Goal: Task Accomplishment & Management: Manage account settings

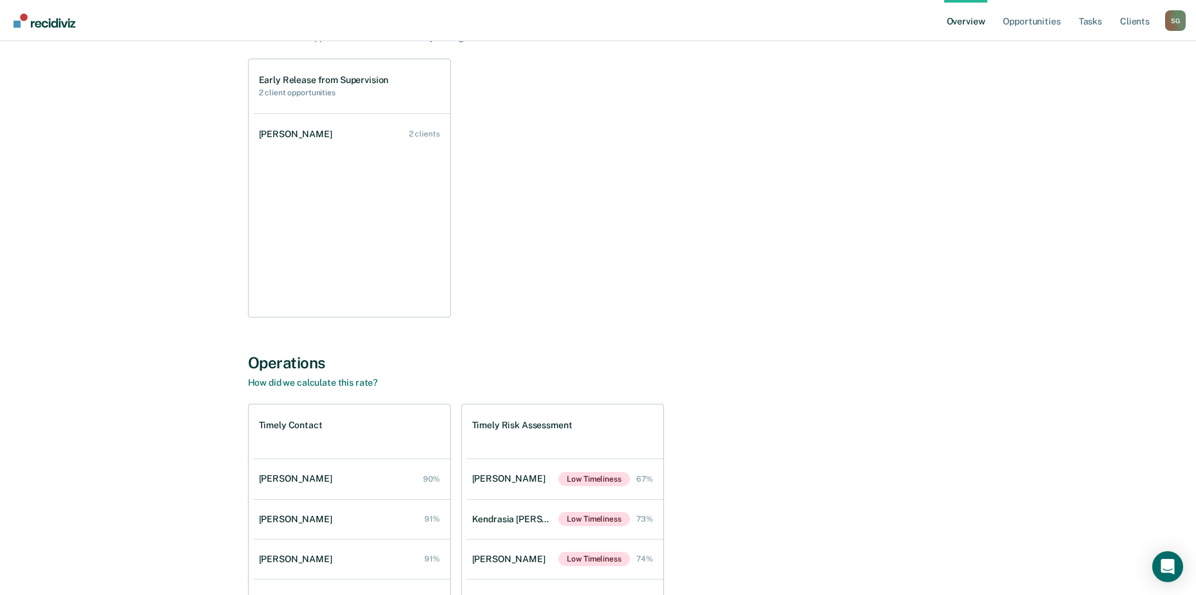
scroll to position [193, 0]
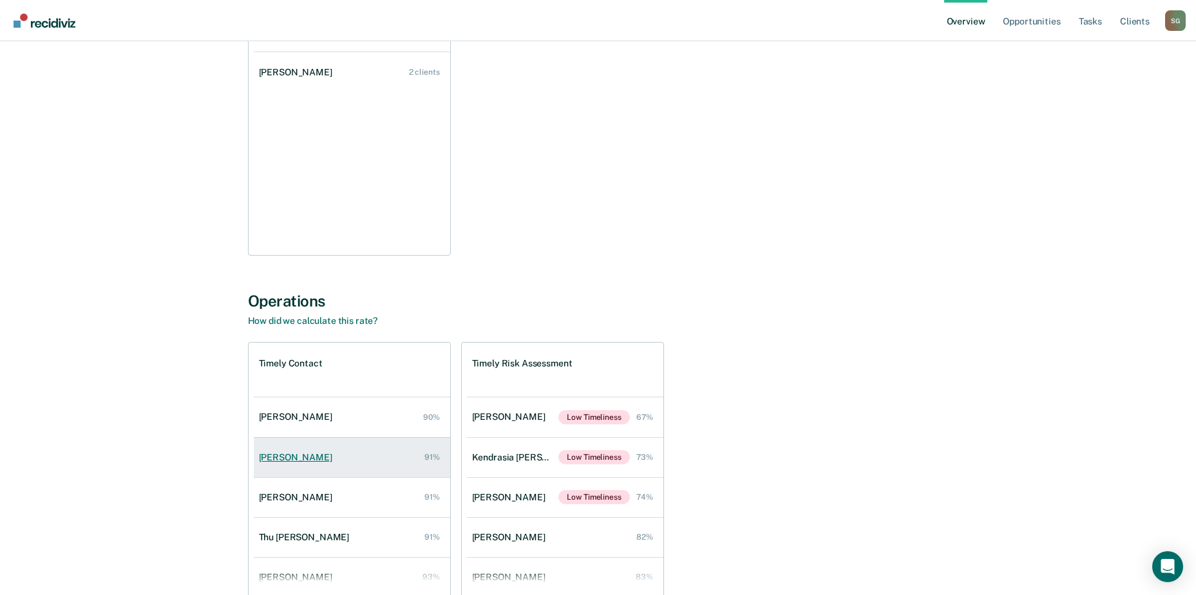
click at [310, 459] on div "[PERSON_NAME]" at bounding box center [298, 457] width 79 height 11
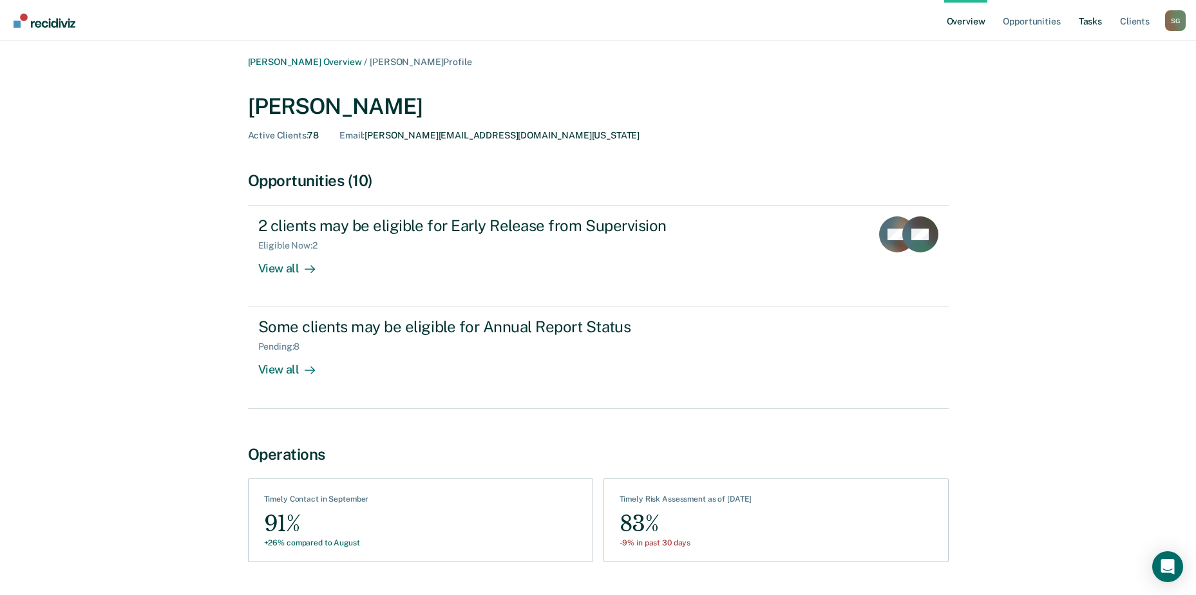
click at [1088, 23] on link "Tasks" at bounding box center [1091, 20] width 28 height 41
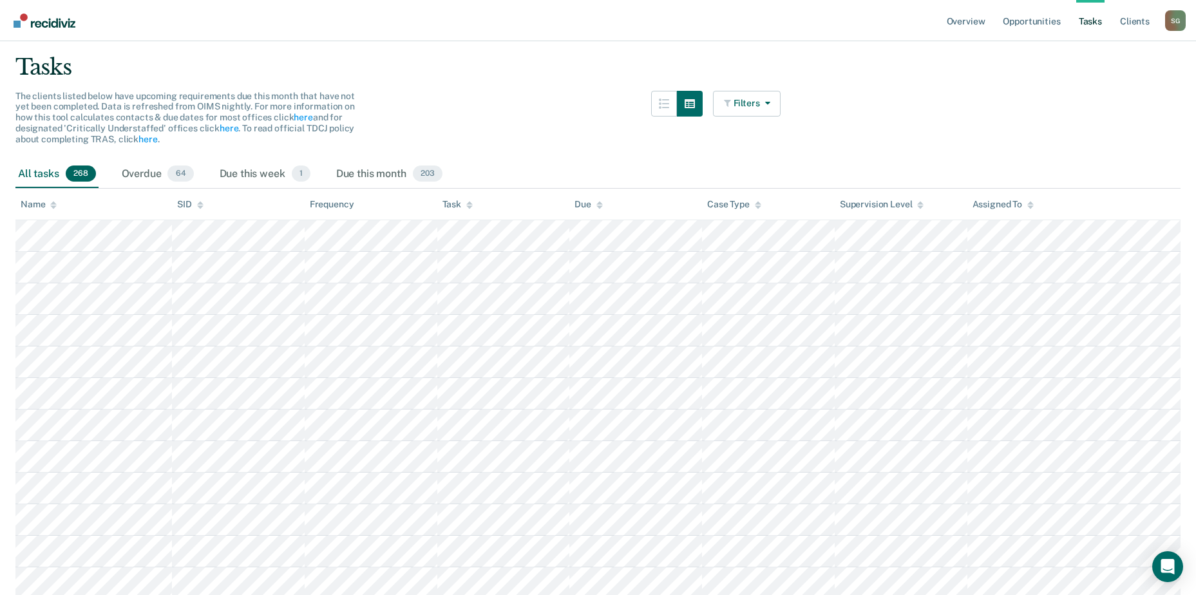
scroll to position [129, 0]
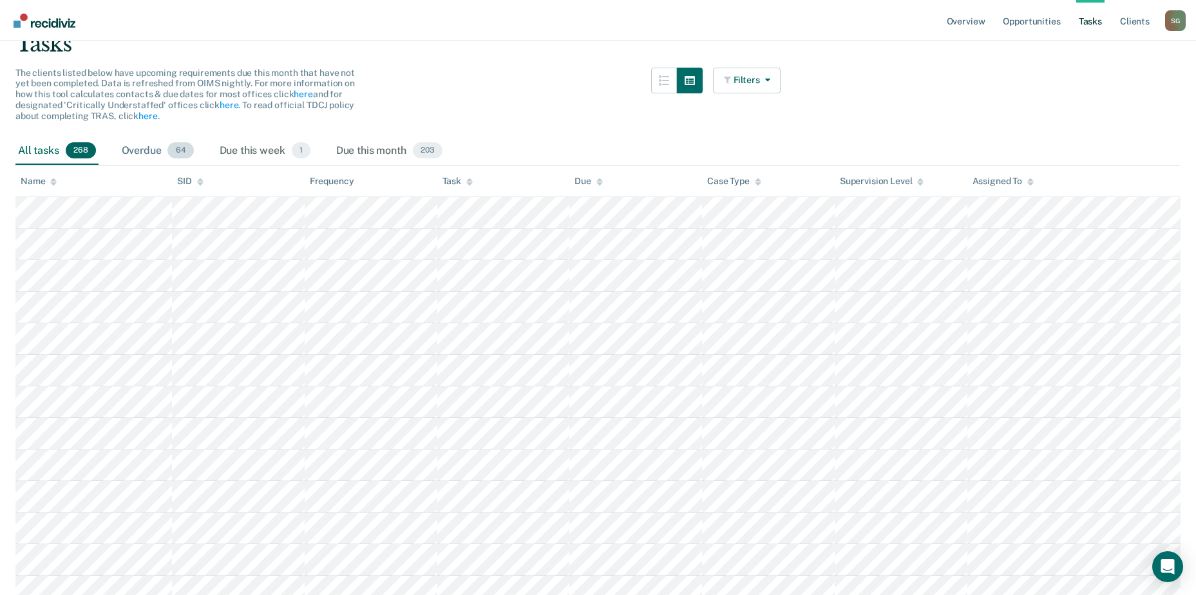
click at [137, 155] on div "Overdue 64" at bounding box center [157, 151] width 77 height 28
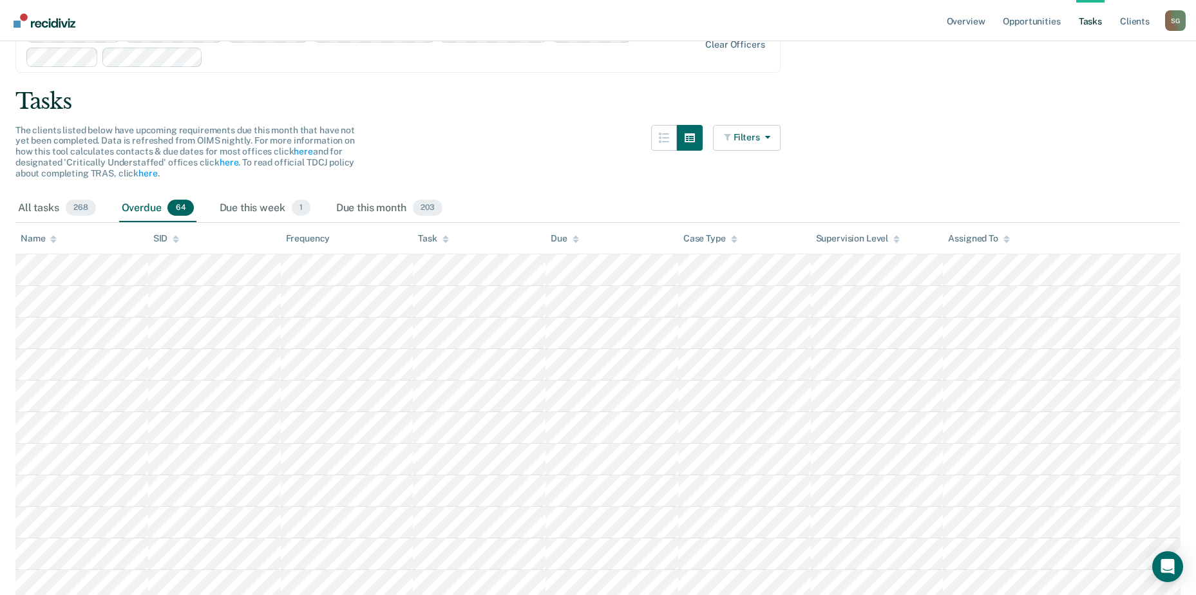
scroll to position [64, 0]
